Goal: Task Accomplishment & Management: Complete application form

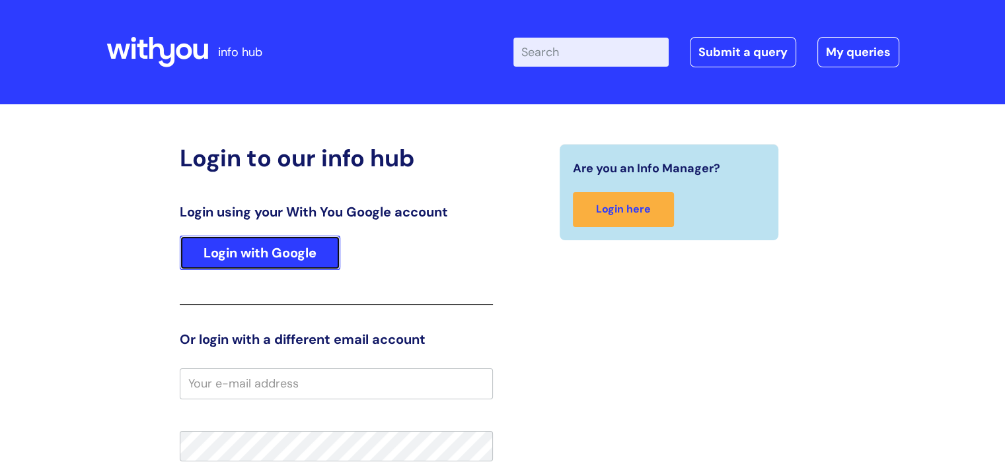
click at [276, 242] on link "Login with Google" at bounding box center [260, 253] width 161 height 34
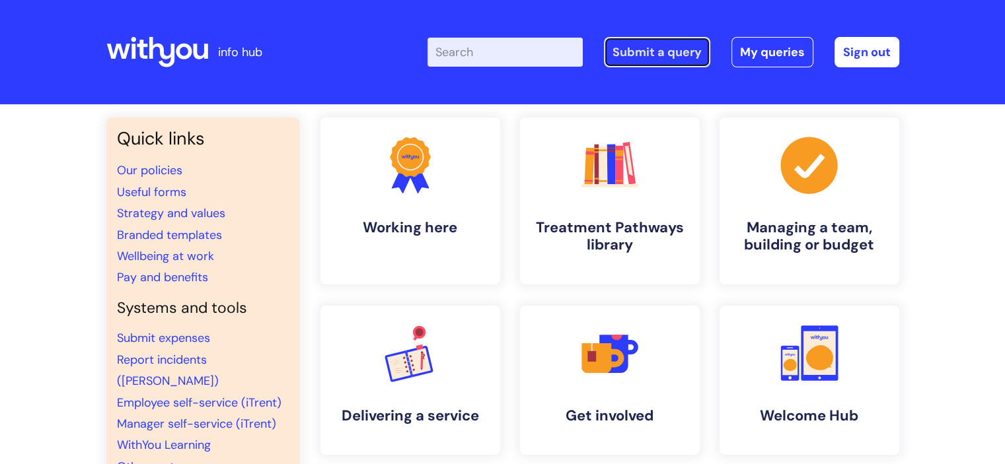
click at [647, 43] on link "Submit a query" at bounding box center [657, 52] width 106 height 30
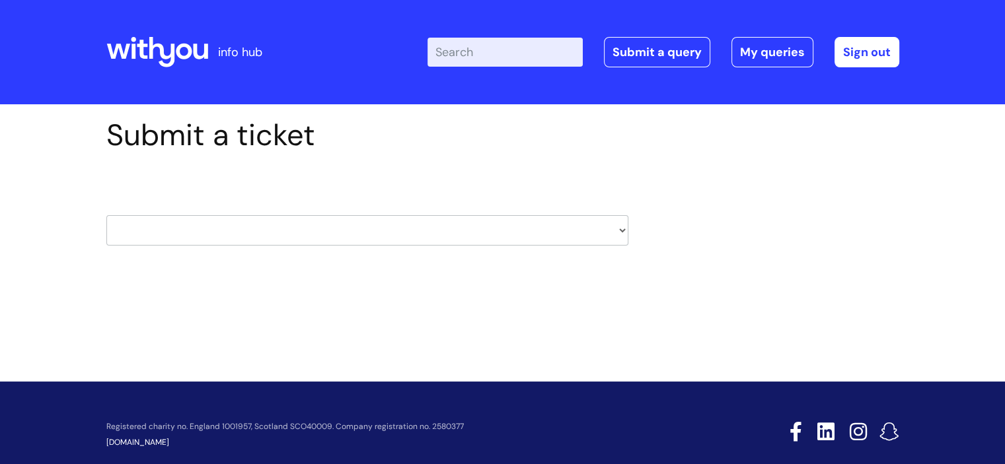
click at [355, 221] on select "HR / People IT and Support Clinical Drug Alerts Finance Accounts Data Support T…" at bounding box center [367, 230] width 522 height 30
select select "it_and_support"
click at [106, 215] on select "HR / People IT and Support Clinical Drug Alerts Finance Accounts Data Support T…" at bounding box center [367, 230] width 522 height 30
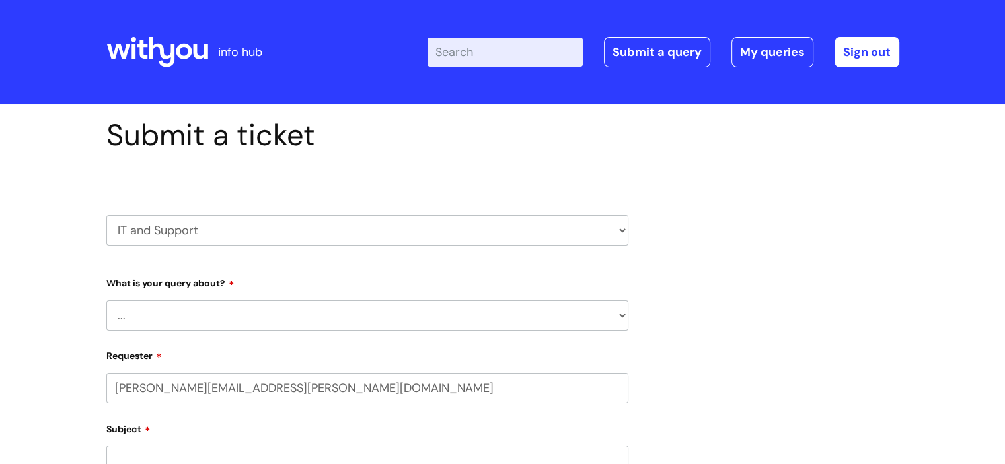
select select "80004157231"
click at [196, 311] on select "... Mobile Phone Reset & MFA Accounts, Starters and Leavers IT Hardware issue I…" at bounding box center [367, 316] width 522 height 30
select select "IT Hardware issue"
click at [106, 301] on select "... Mobile Phone Reset & MFA Accounts, Starters and Leavers IT Hardware issue I…" at bounding box center [367, 316] width 522 height 30
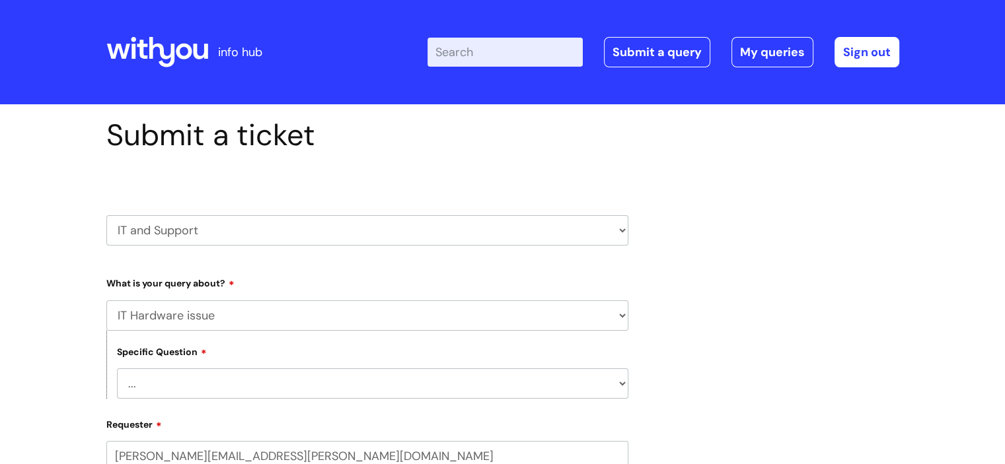
click at [207, 372] on select "... I need a new or replacement ... I’m waiting for new or replacement hardware…" at bounding box center [372, 384] width 511 height 30
click at [205, 330] on select "... Mobile Phone Reset & MFA Accounts, Starters and Leavers IT Hardware issue I…" at bounding box center [367, 316] width 522 height 30
click at [106, 301] on select "... Mobile Phone Reset & MFA Accounts, Starters and Leavers IT Hardware issue I…" at bounding box center [367, 316] width 522 height 30
click at [190, 379] on select "... I need a new or replacement ... I’m waiting for new or replacement hardware…" at bounding box center [372, 384] width 511 height 30
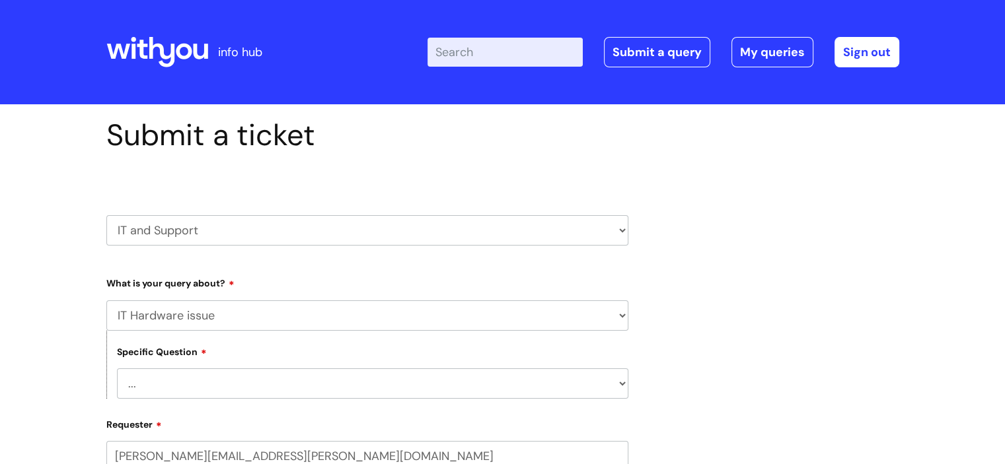
select select "Problem with Laptop or Chromebook"
click at [117, 369] on select "... I need a new or replacement ... I’m waiting for new or replacement hardware…" at bounding box center [372, 384] width 511 height 30
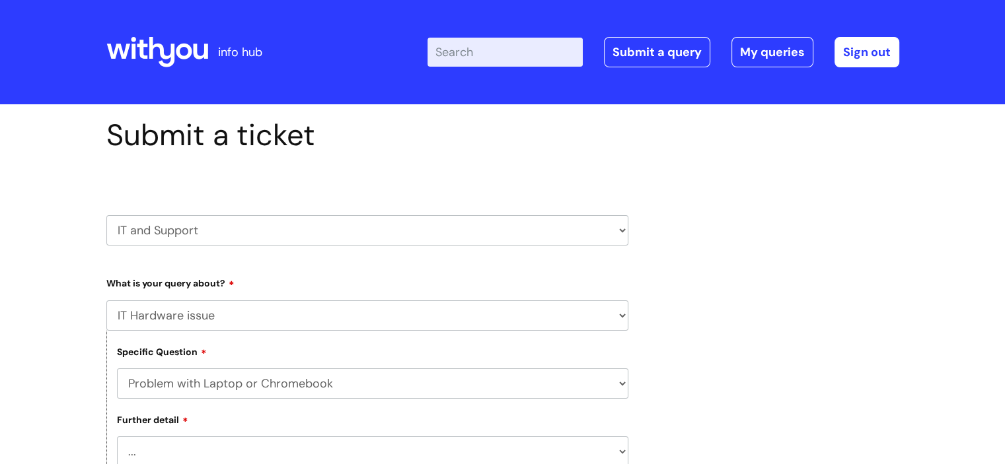
scroll to position [132, 0]
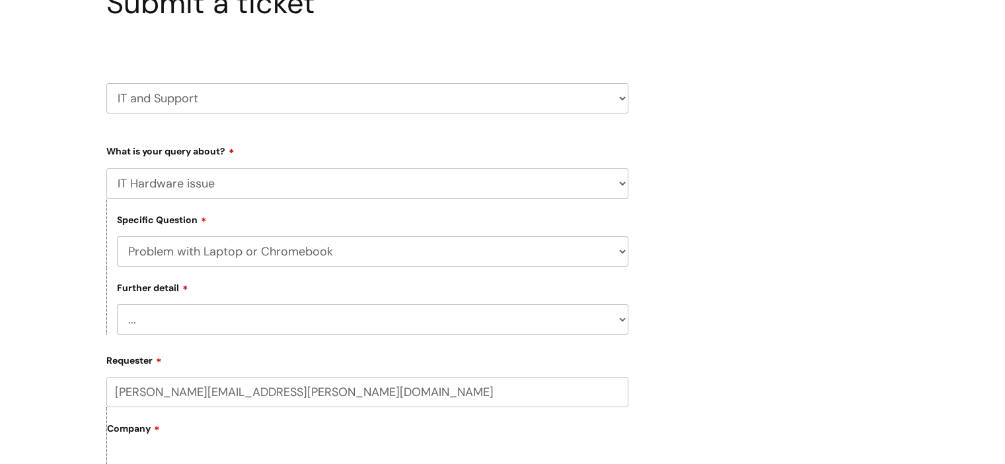
click at [231, 324] on select "... I’ve no sound / microphone I’ve got no internet or wifi I’ve got no camera …" at bounding box center [372, 320] width 511 height 30
select select "I’ve got no internet or wifi"
click at [117, 305] on select "... I’ve no sound / microphone I’ve got no internet or wifi I’ve got no camera …" at bounding box center [372, 320] width 511 height 30
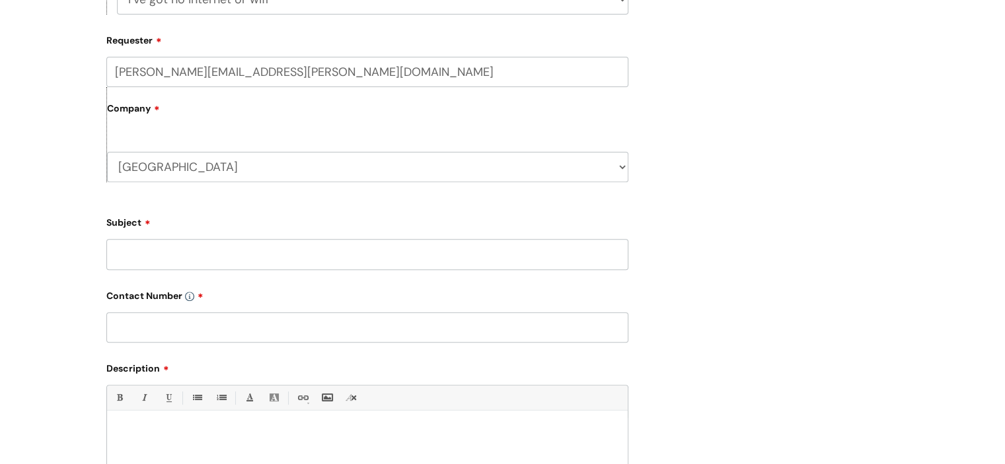
scroll to position [462, 0]
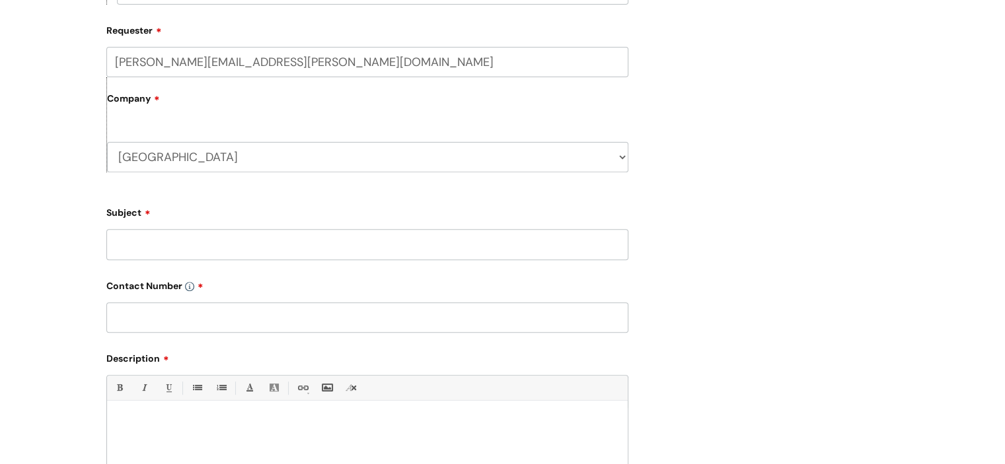
click at [229, 248] on input "Subject" at bounding box center [367, 244] width 522 height 30
type input "I"
type input "no wifi"
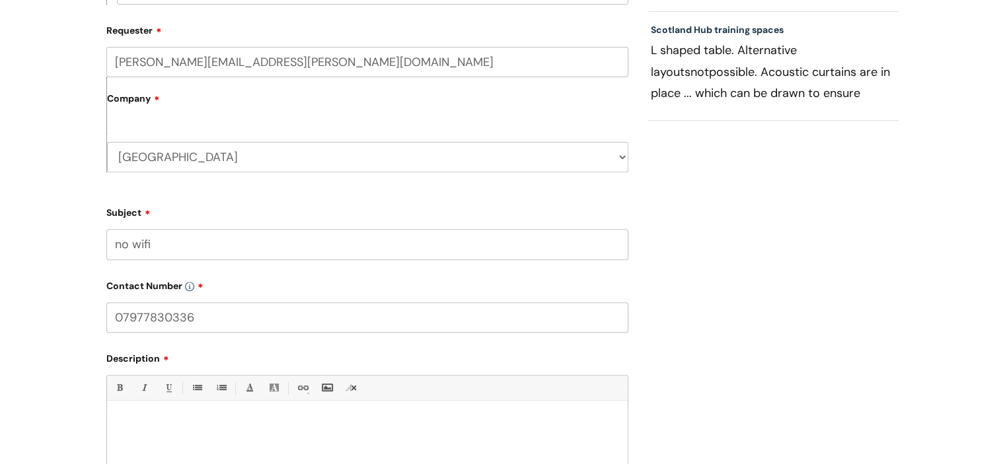
type input "07977830336"
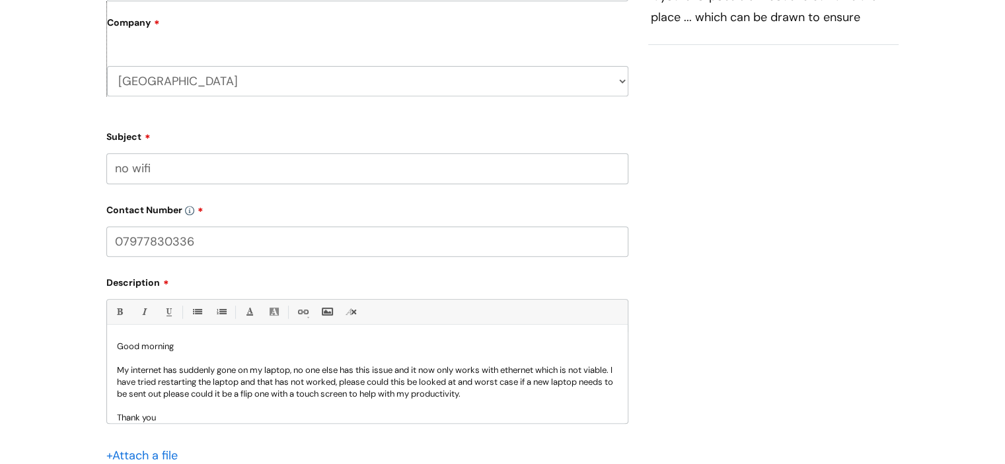
scroll to position [762, 0]
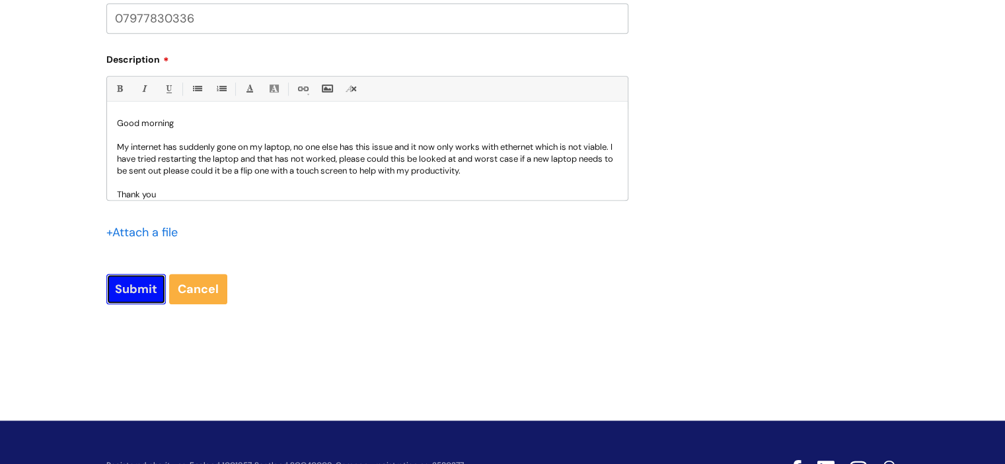
click at [118, 287] on input "Submit" at bounding box center [135, 289] width 59 height 30
type input "Please Wait..."
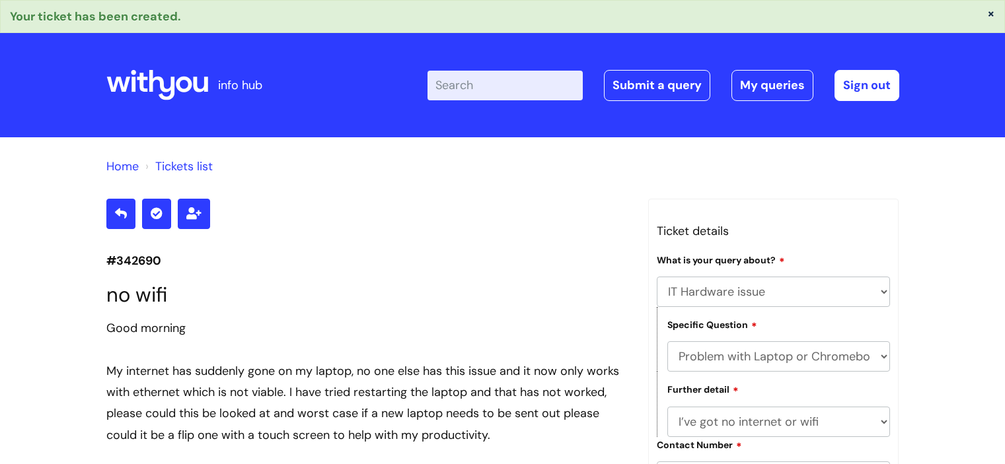
select select "IT Hardware issue"
select select "Problem with Laptop or Chromebook"
select select "I’ve got no internet or wifi"
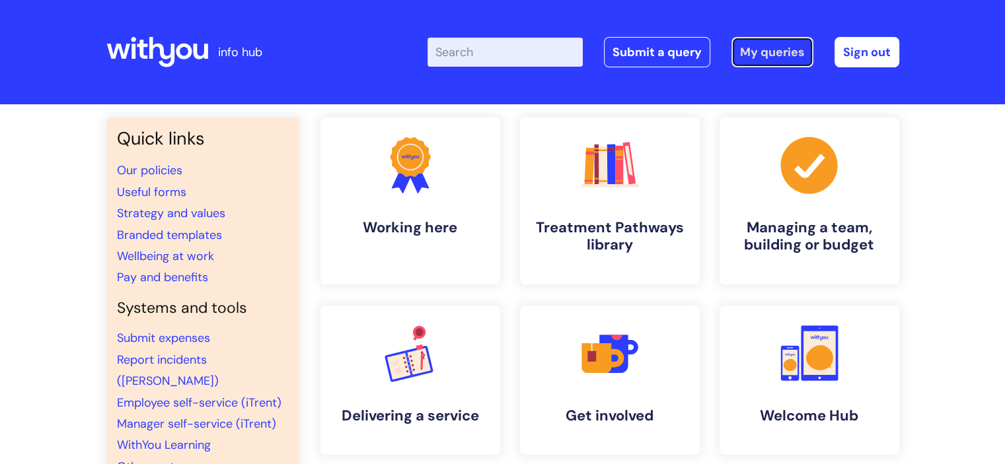
click at [780, 52] on link "My queries" at bounding box center [772, 52] width 82 height 30
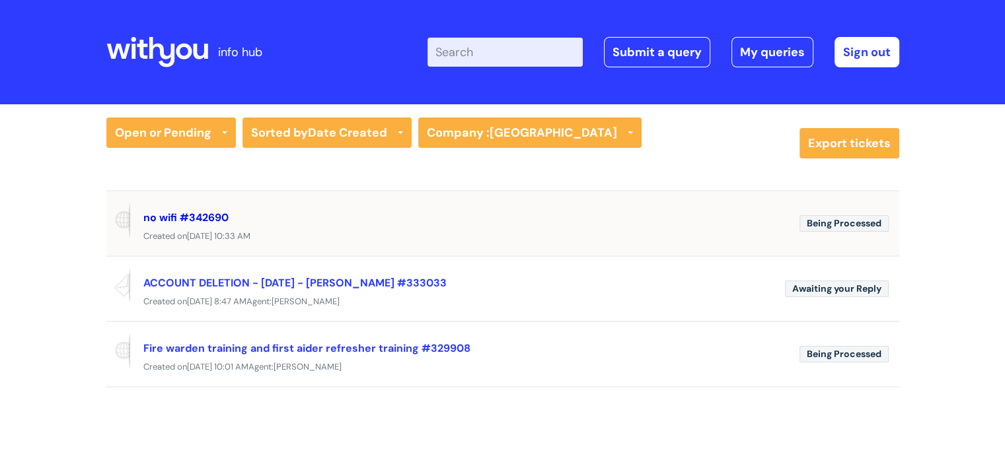
click at [196, 220] on link "no wifi #342690" at bounding box center [185, 218] width 85 height 14
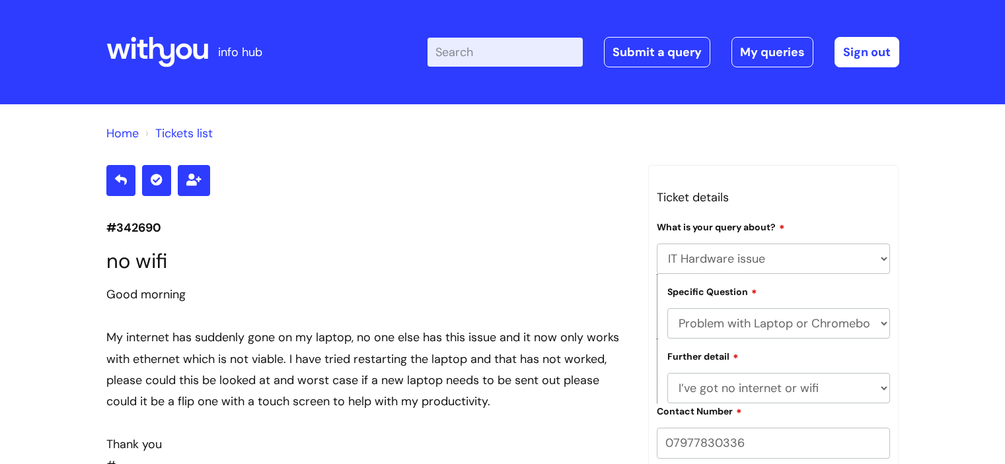
select select "IT Hardware issue"
select select "Problem with Laptop or Chromebook"
select select "I’ve got no internet or wifi"
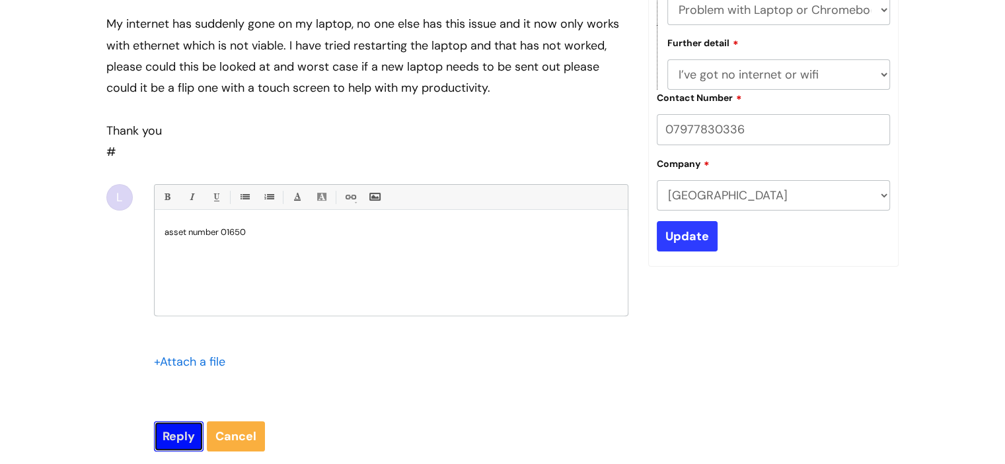
click at [166, 433] on input "Reply" at bounding box center [179, 436] width 50 height 30
type input "Please Wait..."
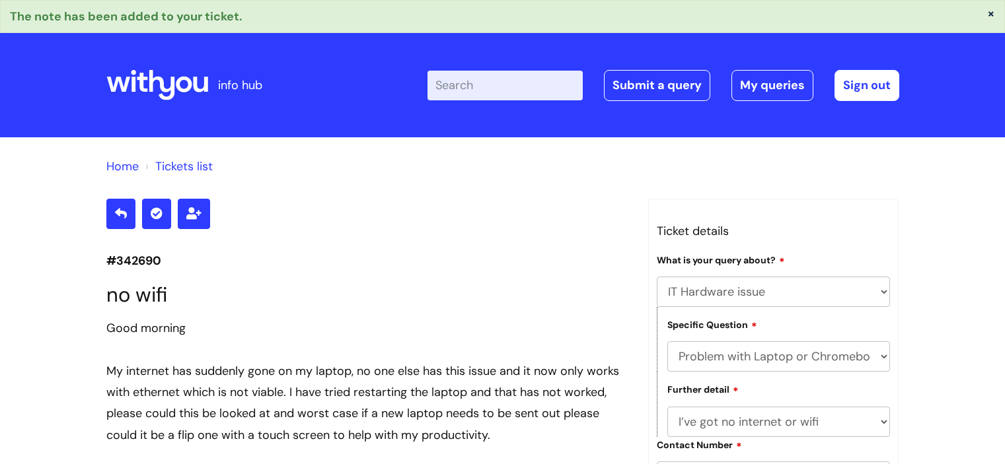
select select "IT Hardware issue"
select select "Problem with Laptop or Chromebook"
select select "I’ve got no internet or wifi"
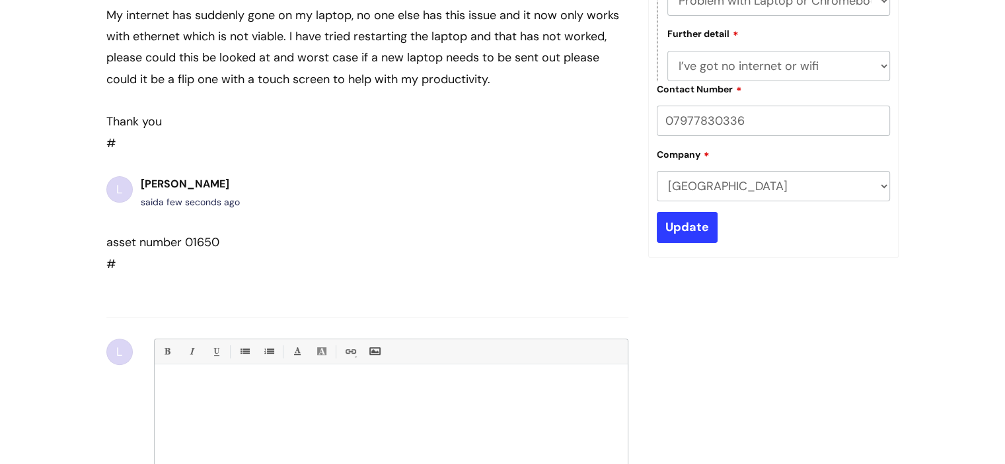
scroll to position [180, 0]
